Goal: Task Accomplishment & Management: Use online tool/utility

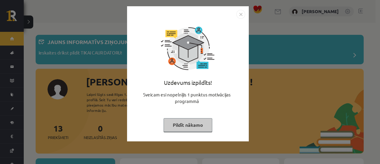
click at [239, 16] on img "Close" at bounding box center [240, 14] width 9 height 9
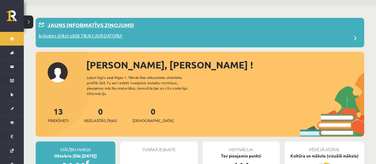
scroll to position [17, 0]
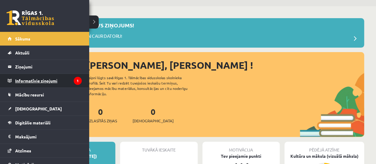
click at [29, 82] on legend "Informatīvie ziņojumi 1" at bounding box center [48, 81] width 67 height 14
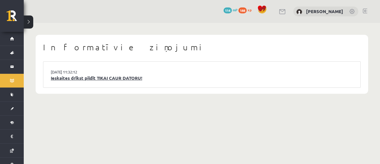
click at [80, 78] on link "Ieskaites drīkst pildīt TIKAI CAUR DATORU!" at bounding box center [202, 78] width 302 height 7
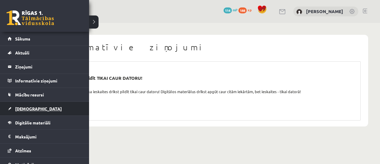
click at [35, 110] on link "[DEMOGRAPHIC_DATA]" at bounding box center [45, 109] width 74 height 14
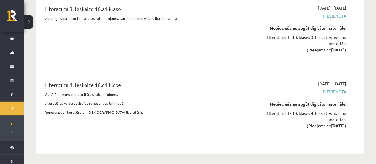
scroll to position [885, 0]
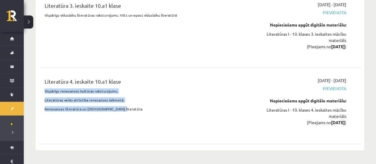
drag, startPoint x: 42, startPoint y: 83, endPoint x: 121, endPoint y: 103, distance: 81.9
click at [121, 103] on div "Literatūra 4. ieskaite 10.a1 klase Vispārīgs renesanses kultūras raksturojums. …" at bounding box center [143, 105] width 207 height 56
copy div "Vispārīgs renesanses kultūras raksturojums. Literatūras veidu attīstība renesan…"
drag, startPoint x: 146, startPoint y: 91, endPoint x: 128, endPoint y: 112, distance: 27.6
click at [128, 112] on div "Literatūra 4. ieskaite 10.a1 klase Vispārīgs renesanses kultūras raksturojums. …" at bounding box center [143, 105] width 207 height 56
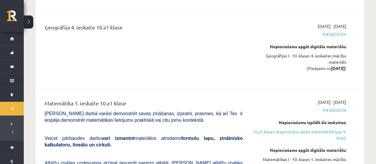
scroll to position [1369, 0]
